Goal: Find contact information: Find contact information

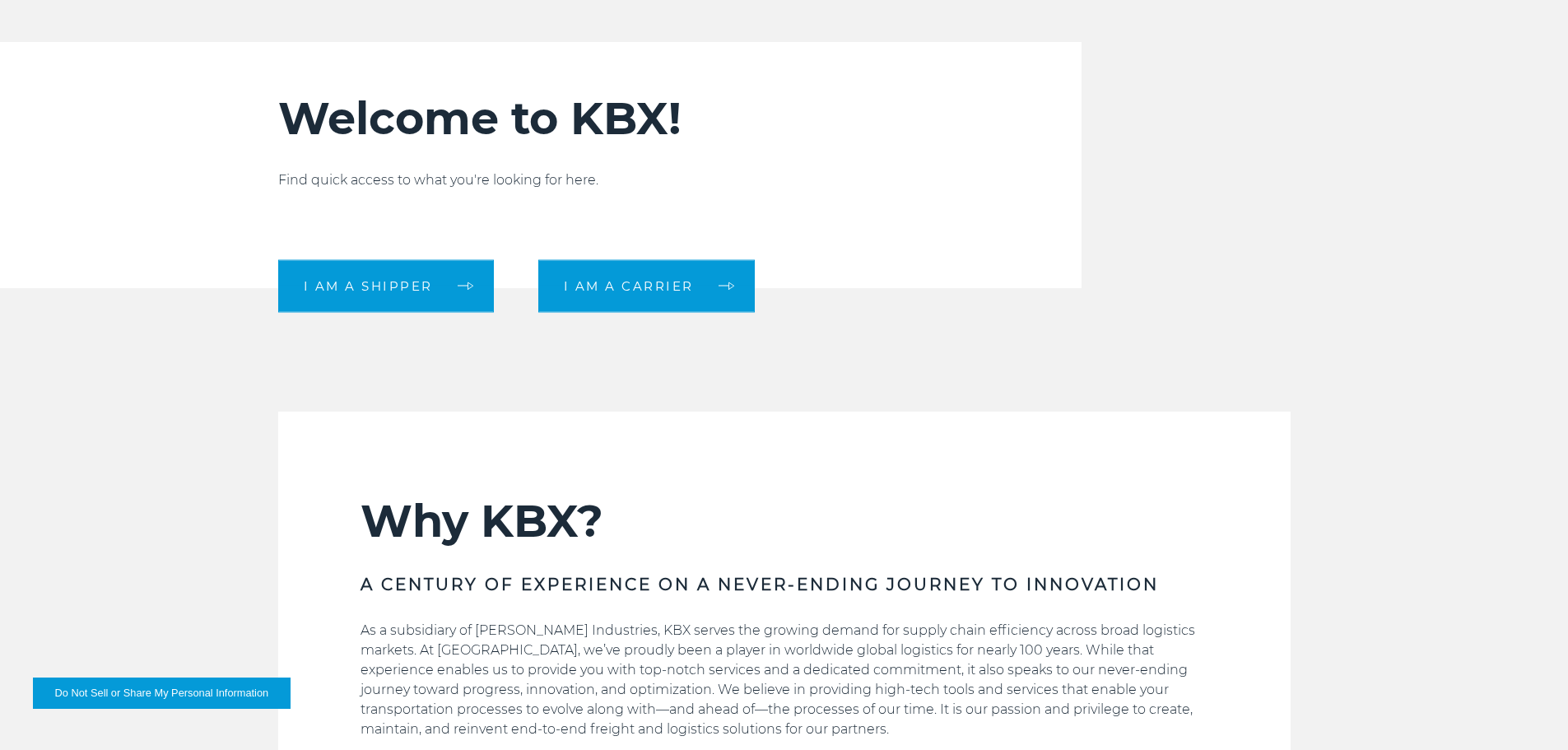
scroll to position [741, 0]
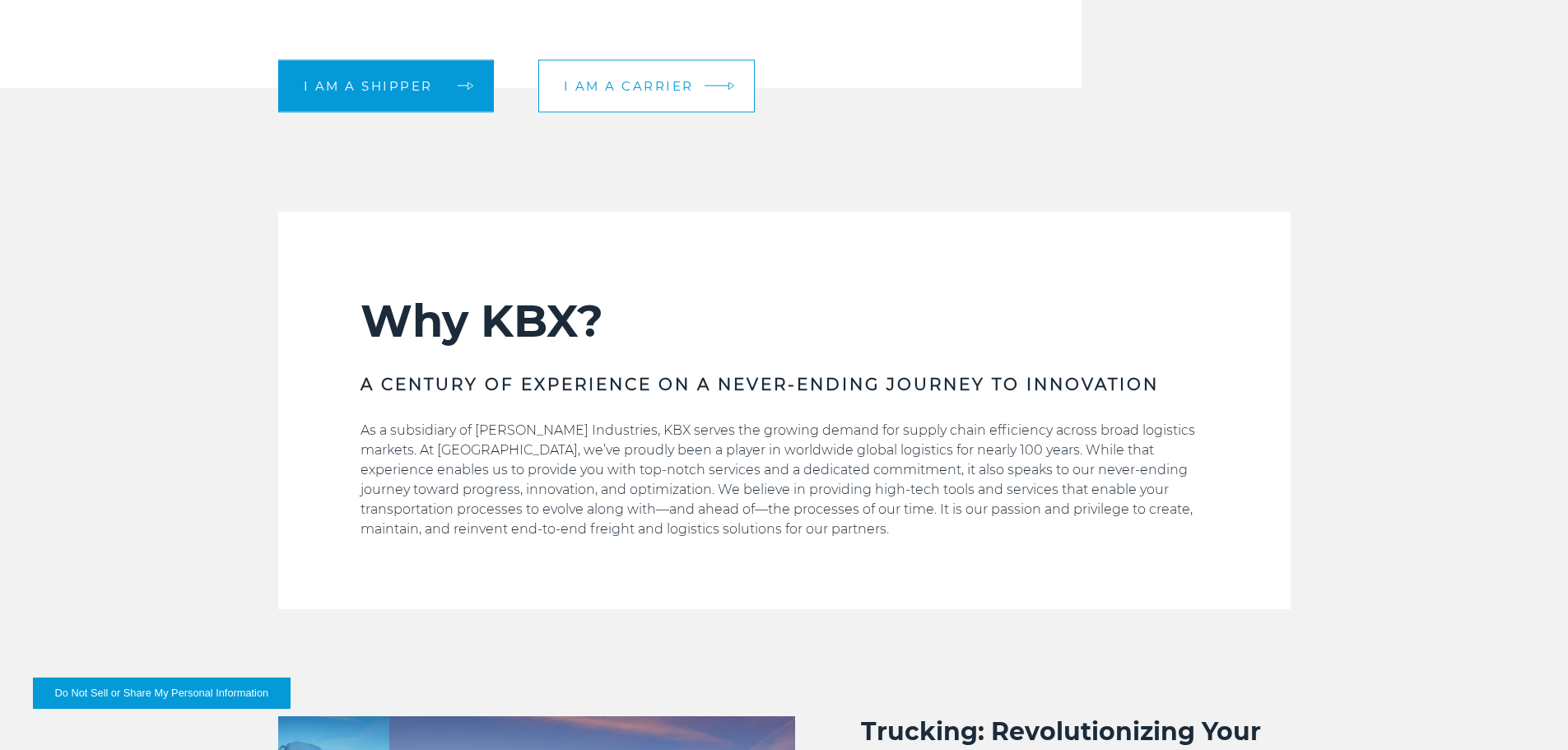
click at [634, 107] on link "I am a carrier" at bounding box center [646, 85] width 216 height 52
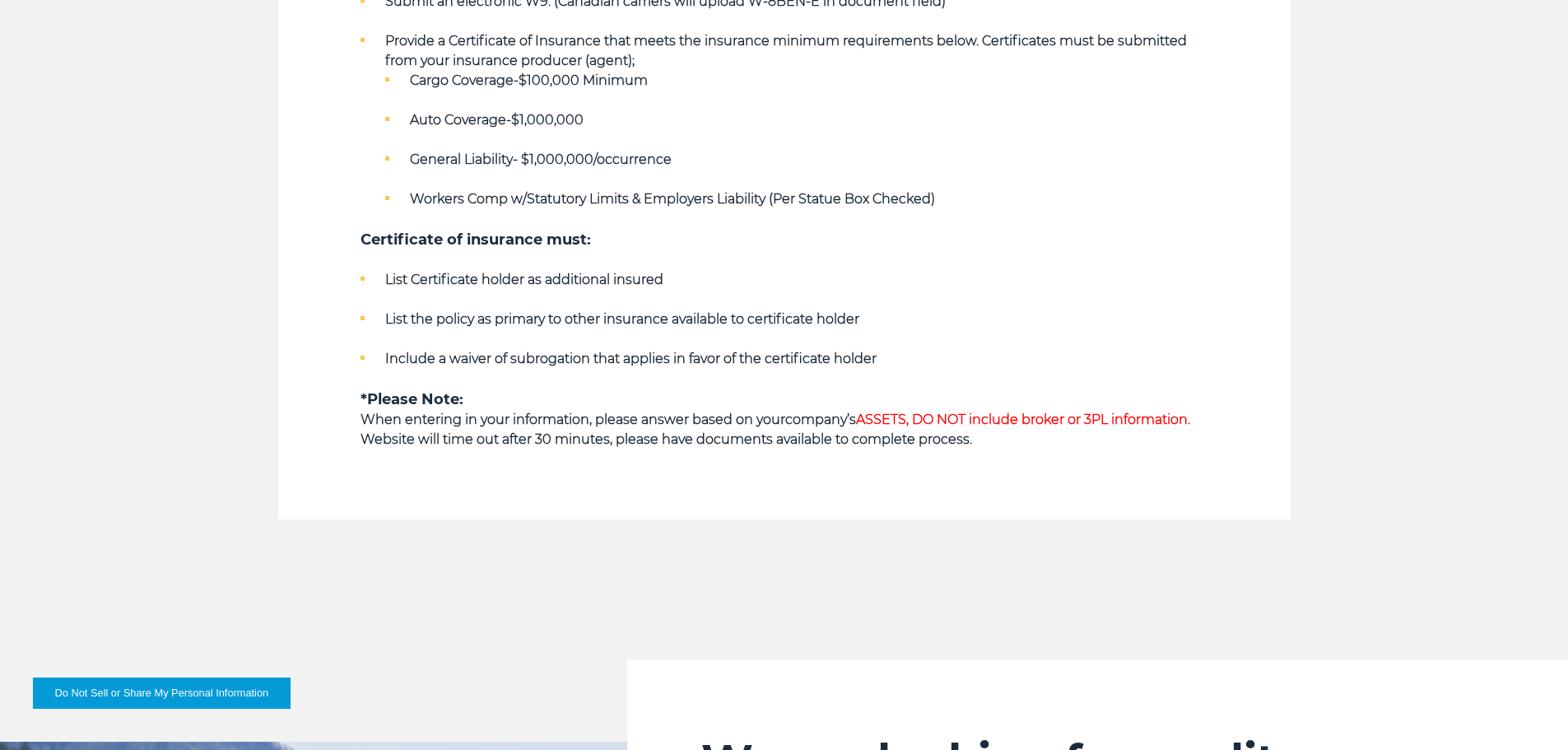
scroll to position [1317, 0]
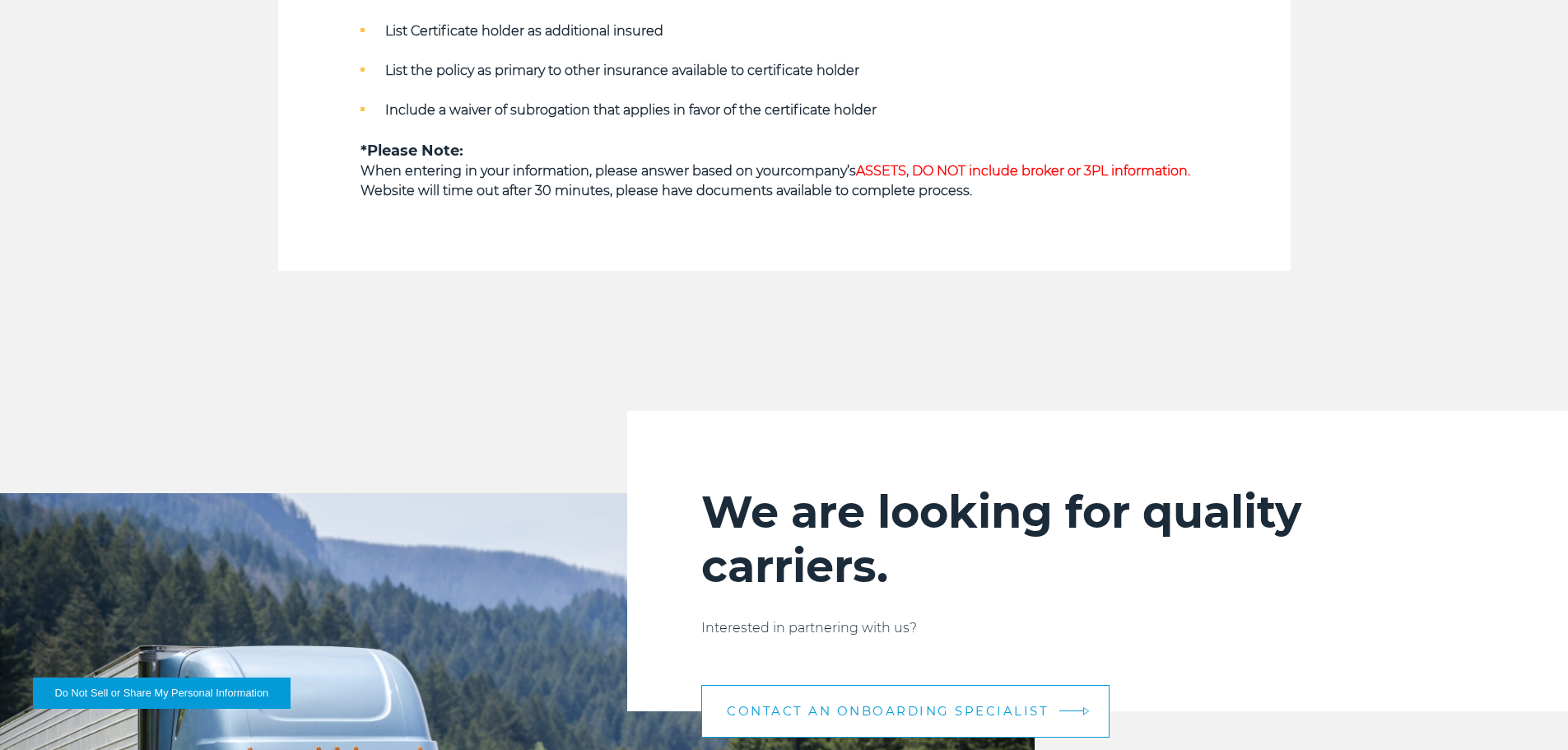
click at [978, 693] on link "CONTACT AN ONBOARDING SPECIALIST" at bounding box center [905, 711] width 408 height 52
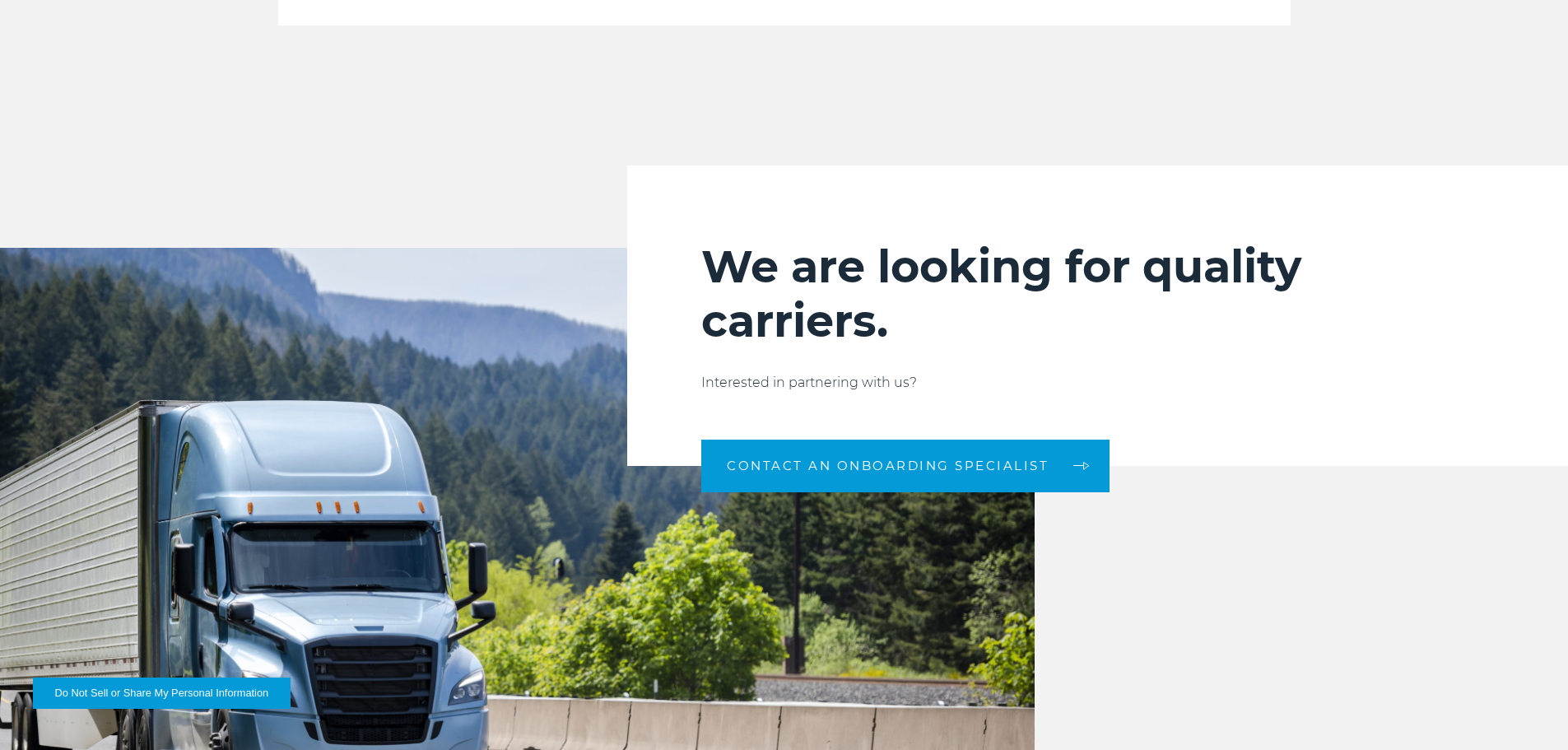
scroll to position [1563, 0]
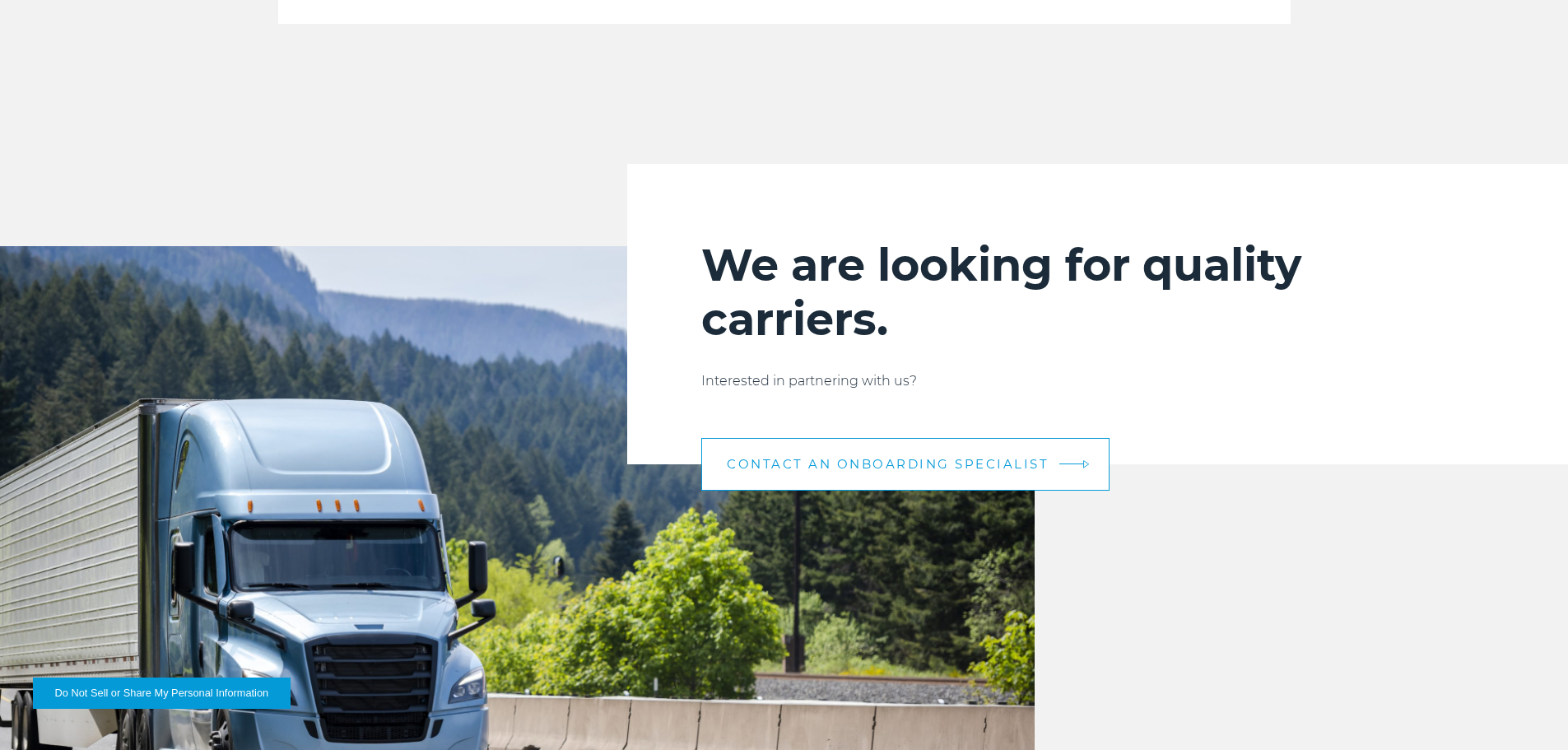
click at [887, 458] on span "CONTACT AN ONBOARDING SPECIALIST" at bounding box center [888, 463] width 322 height 12
click at [1043, 464] on span "CONTACT AN ONBOARDING SPECIALIST" at bounding box center [888, 463] width 322 height 12
click at [943, 470] on span "CONTACT AN ONBOARDING SPECIALIST" at bounding box center [888, 463] width 322 height 12
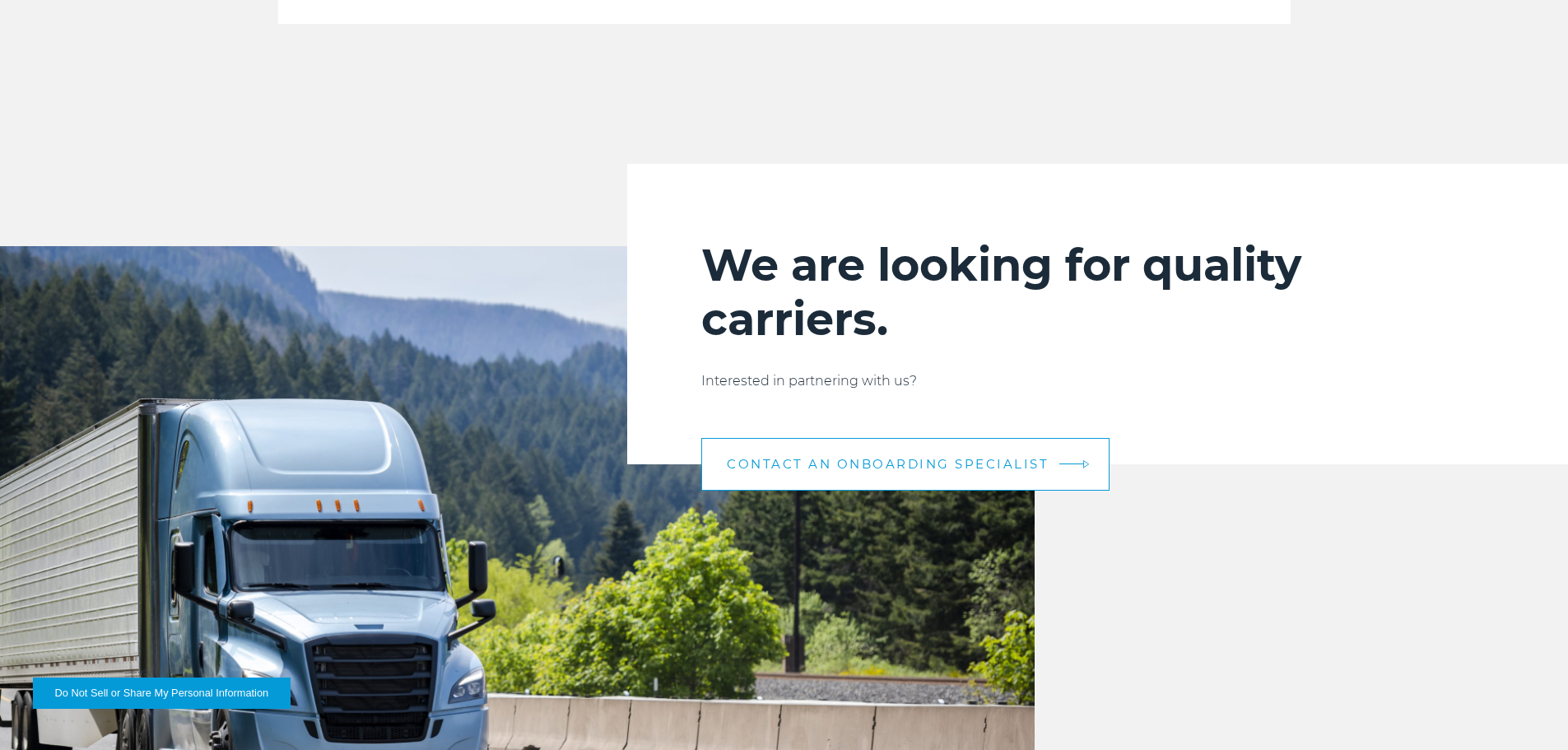
click at [943, 470] on span "CONTACT AN ONBOARDING SPECIALIST" at bounding box center [888, 463] width 322 height 12
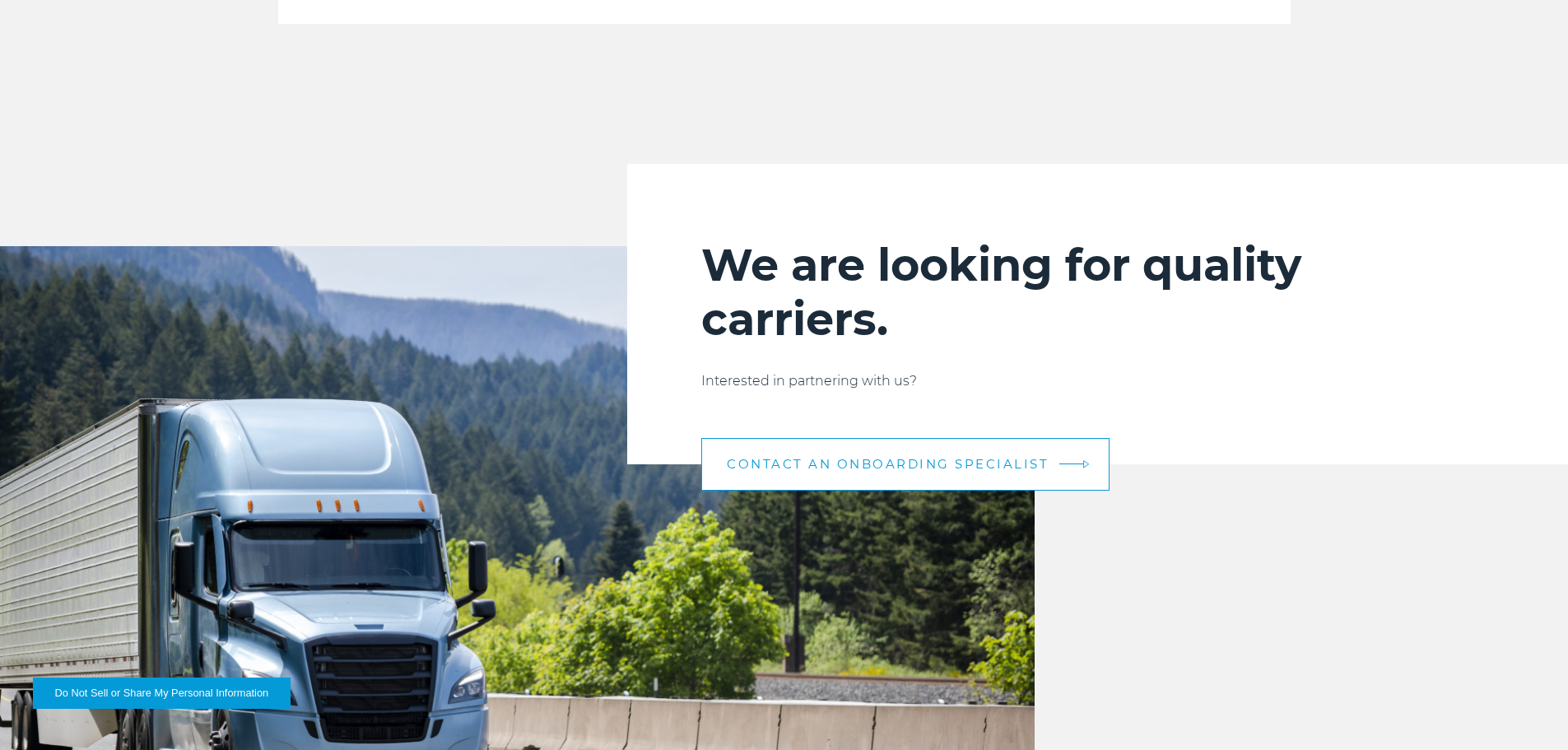
click at [832, 478] on link "CONTACT AN ONBOARDING SPECIALIST" at bounding box center [905, 464] width 408 height 52
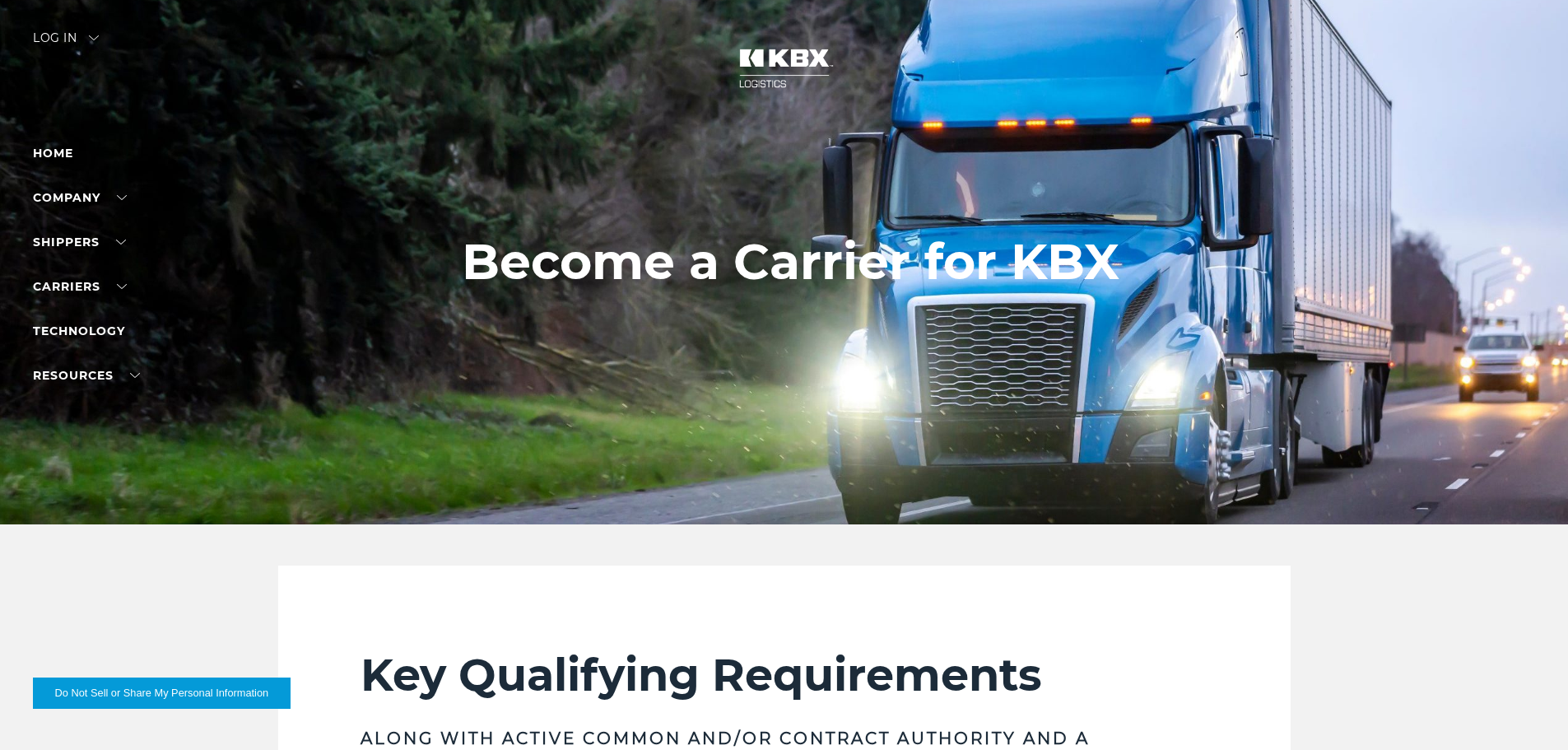
scroll to position [0, 0]
